Goal: Information Seeking & Learning: Learn about a topic

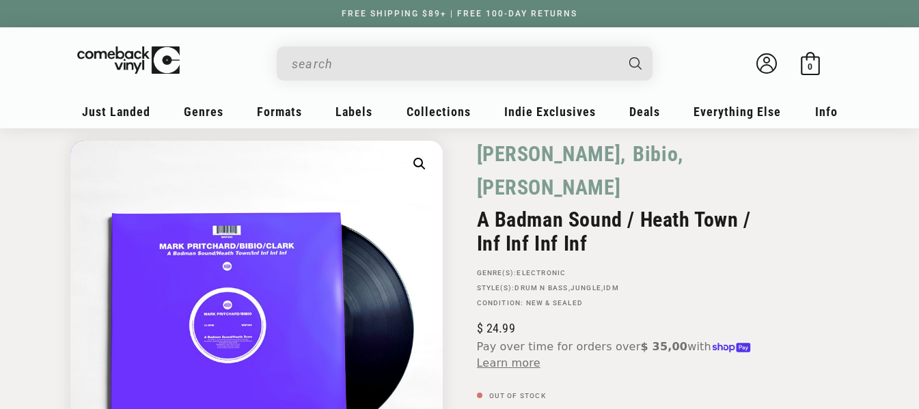
scroll to position [46, 0]
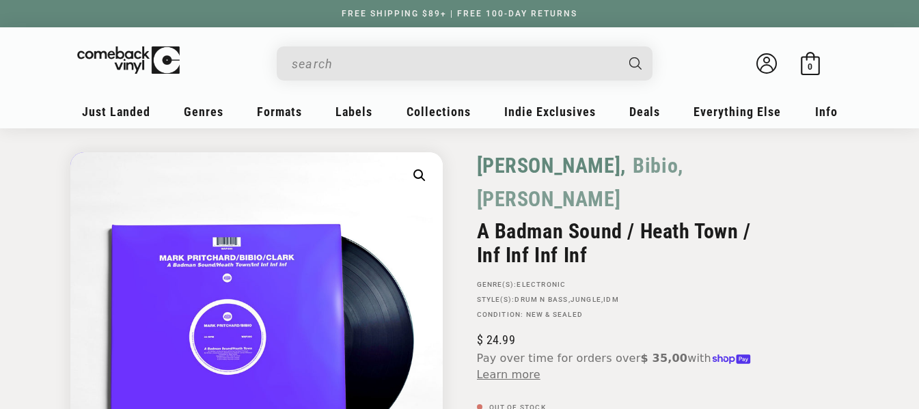
drag, startPoint x: 781, startPoint y: 156, endPoint x: 525, endPoint y: 169, distance: 255.8
click at [525, 169] on div "[PERSON_NAME], [GEOGRAPHIC_DATA], [PERSON_NAME] A [GEOGRAPHIC_DATA] / Heath Tow…" at bounding box center [654, 403] width 389 height 503
copy div "[PERSON_NAME], [PERSON_NAME], [PERSON_NAME]"
click at [460, 208] on div "[PERSON_NAME], [GEOGRAPHIC_DATA], [PERSON_NAME] A [GEOGRAPHIC_DATA] / Heath Tow…" at bounding box center [654, 403] width 389 height 503
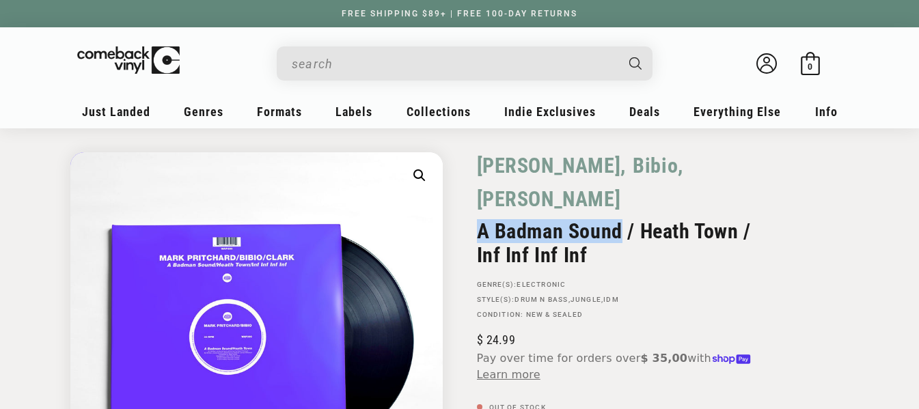
drag, startPoint x: 478, startPoint y: 197, endPoint x: 622, endPoint y: 199, distance: 144.1
click at [622, 219] on h2 "A Badman Sound / Heath Town / Inf Inf Inf Inf" at bounding box center [627, 243] width 300 height 48
copy h2 "A Badman Sound"
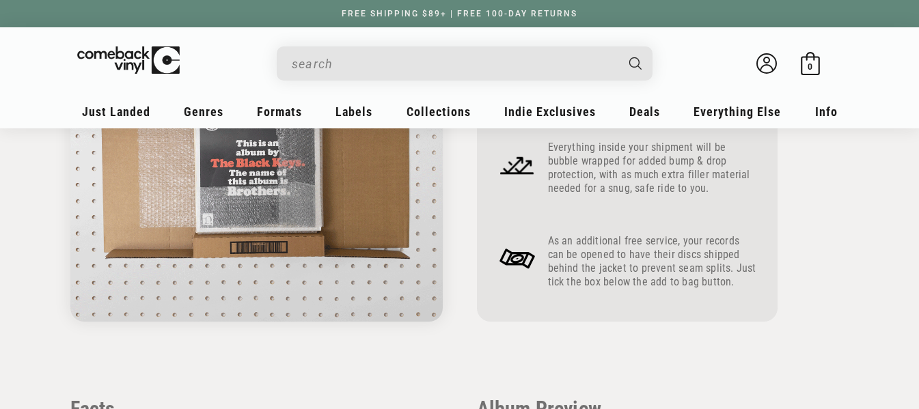
scroll to position [956, 0]
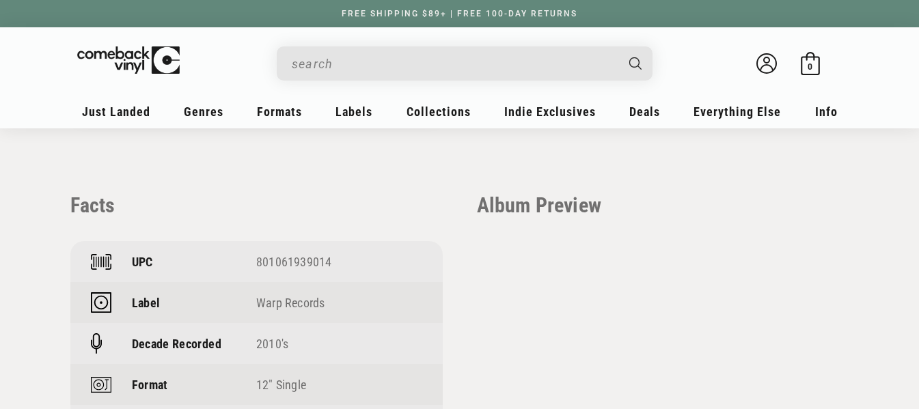
click at [303, 255] on div "801061939014" at bounding box center [339, 262] width 166 height 14
copy div "801061939014"
click at [826, 193] on div "Facts UPC 801061939014 Label Warp Records Decade Recorded 2010's Format 12" Sin…" at bounding box center [459, 381] width 779 height 376
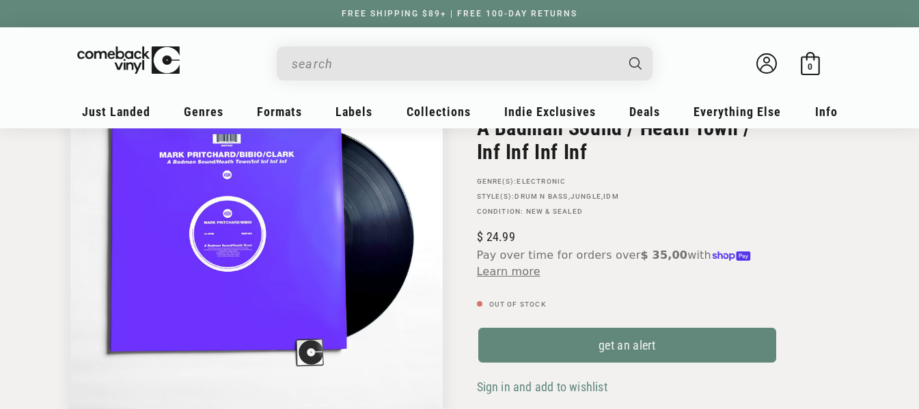
scroll to position [0, 0]
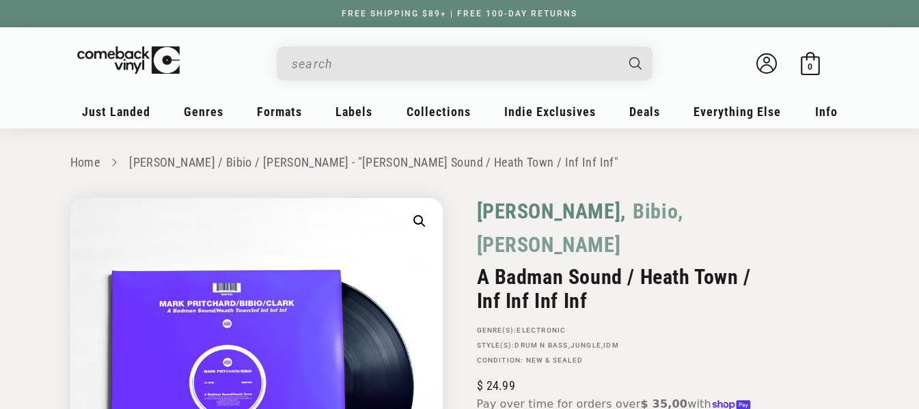
drag, startPoint x: 776, startPoint y: 211, endPoint x: 482, endPoint y: 207, distance: 294.4
click at [482, 207] on div "[PERSON_NAME], [GEOGRAPHIC_DATA], [PERSON_NAME]" at bounding box center [627, 231] width 300 height 67
copy div "[PERSON_NAME], [PERSON_NAME], [PERSON_NAME]"
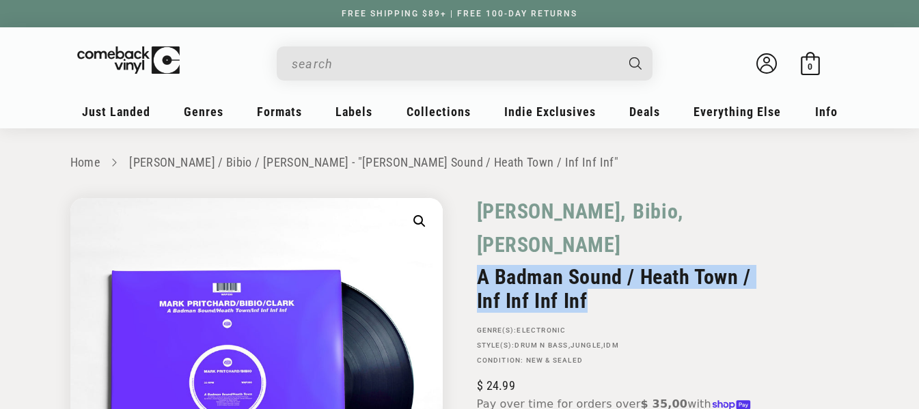
drag, startPoint x: 479, startPoint y: 244, endPoint x: 615, endPoint y: 266, distance: 137.5
click at [615, 266] on h2 "A Badman Sound / Heath Town / Inf Inf Inf Inf" at bounding box center [627, 289] width 300 height 48
copy h2 "A Badman Sound / Heath Town / Inf Inf Inf Inf"
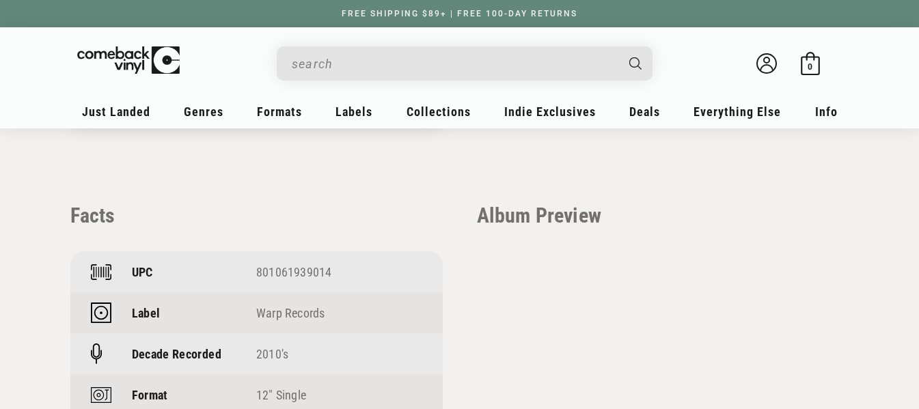
scroll to position [956, 0]
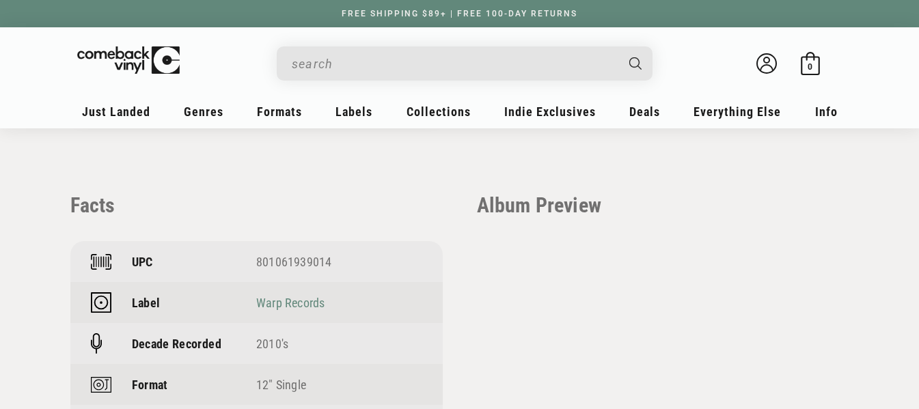
click at [268, 296] on link "Warp Records" at bounding box center [290, 303] width 68 height 14
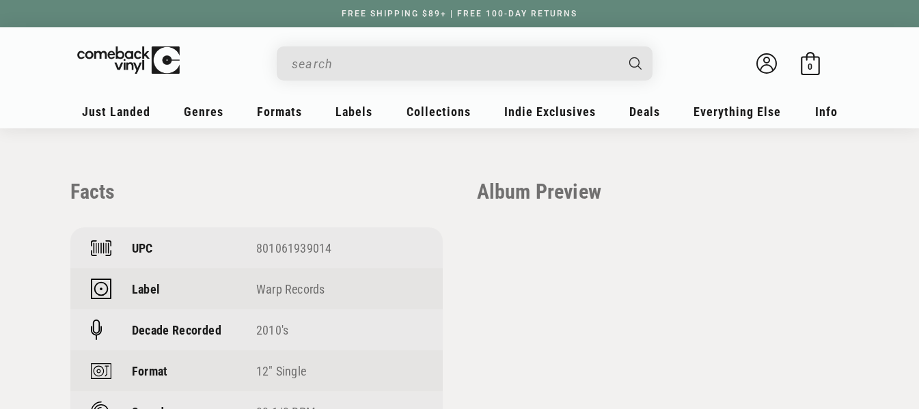
scroll to position [1106, 0]
